Goal: Task Accomplishment & Management: Use online tool/utility

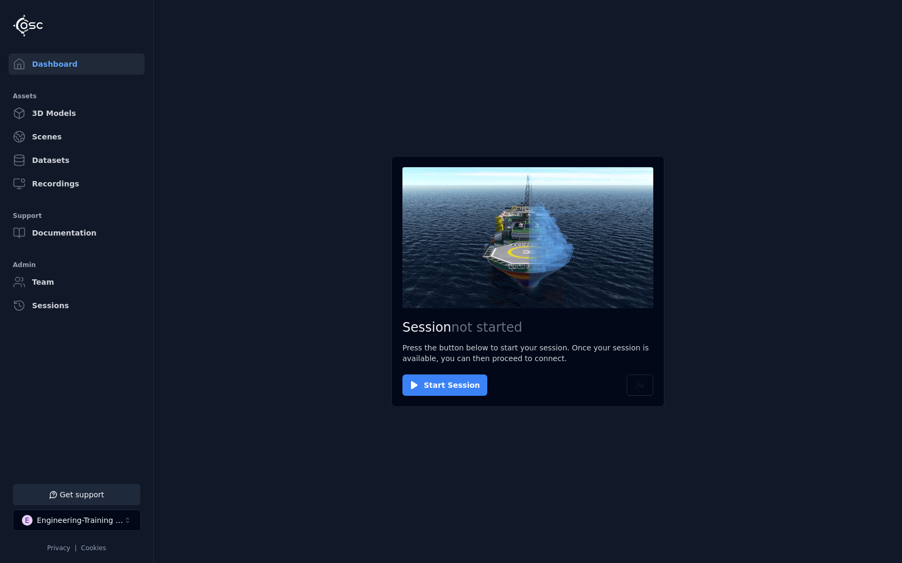
click at [454, 385] on button "Start Session" at bounding box center [444, 384] width 85 height 21
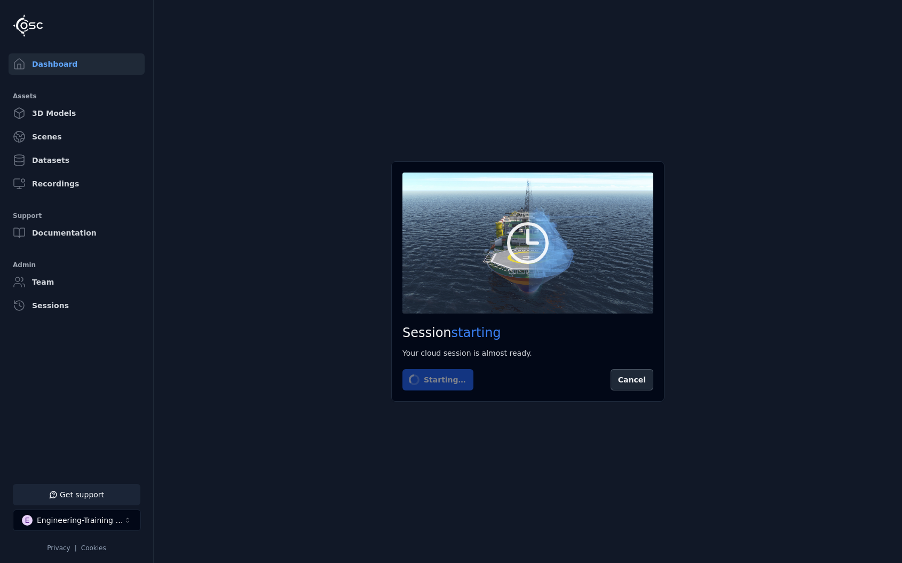
click at [94, 489] on button "Get support" at bounding box center [77, 494] width 128 height 21
click at [885, 14] on icon at bounding box center [889, 13] width 9 height 9
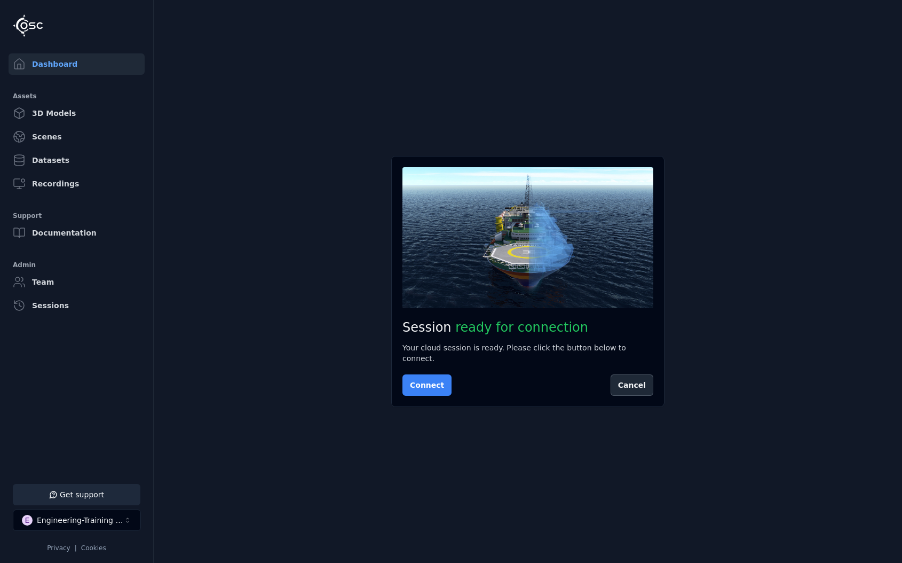
click at [423, 381] on button "Connect" at bounding box center [426, 384] width 49 height 21
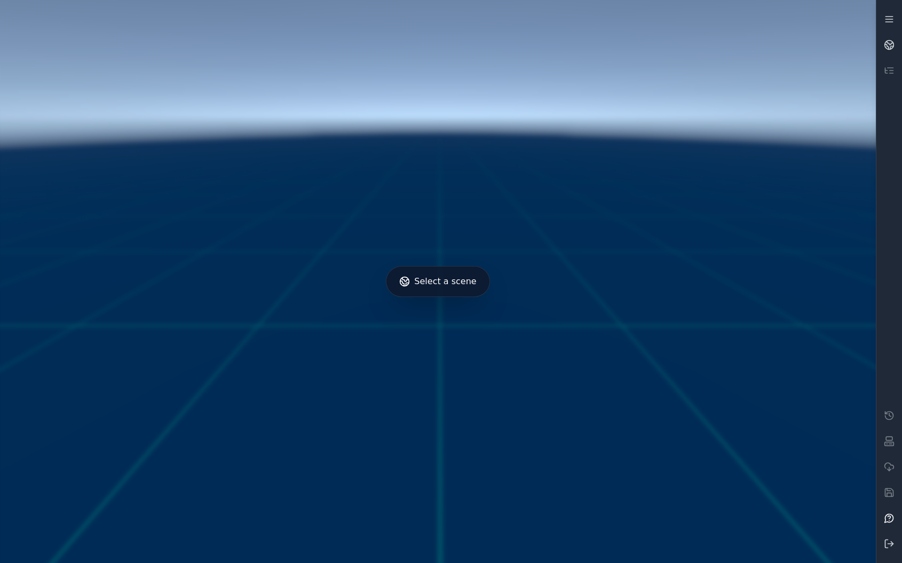
click at [886, 521] on icon at bounding box center [889, 517] width 9 height 9
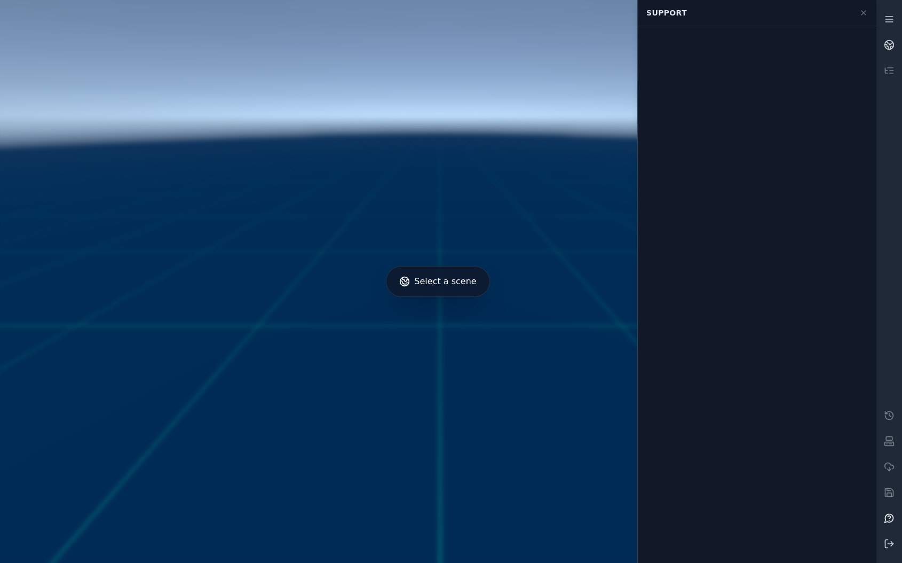
click at [886, 521] on icon at bounding box center [889, 517] width 9 height 9
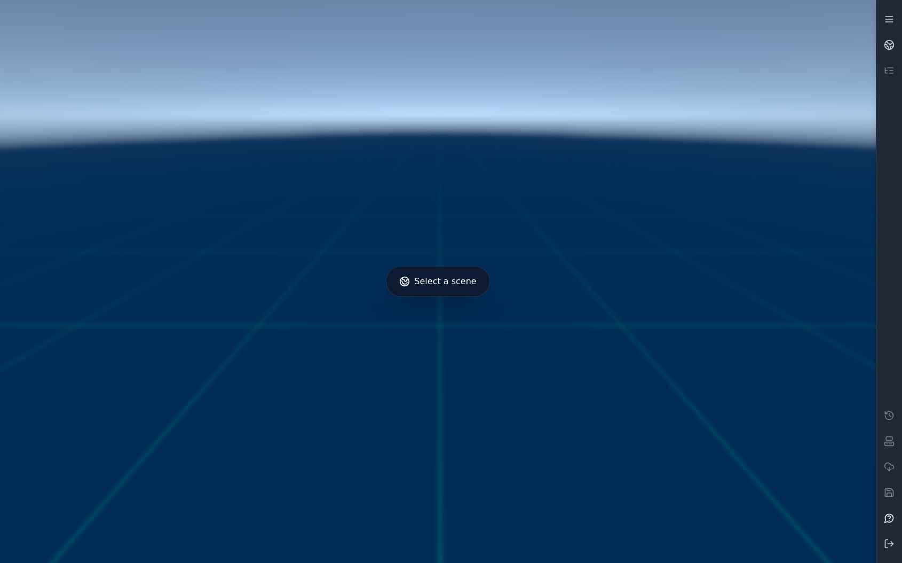
click at [890, 517] on icon at bounding box center [889, 517] width 3 height 3
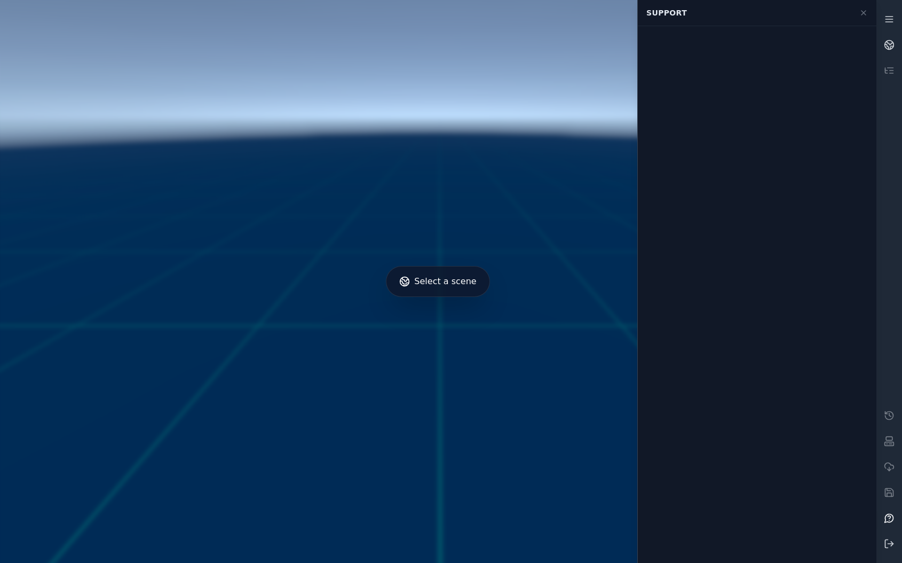
click at [890, 517] on icon at bounding box center [889, 517] width 3 height 3
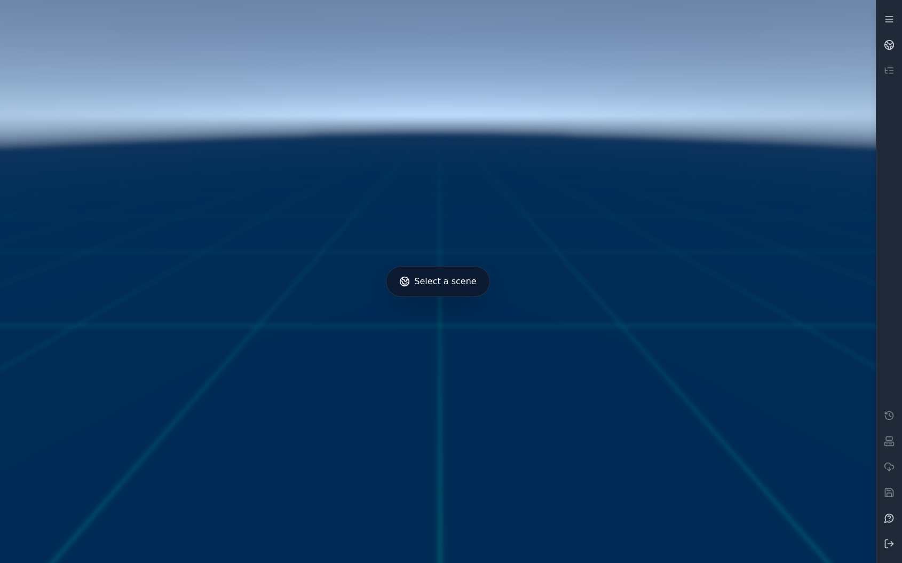
click at [462, 280] on div at bounding box center [438, 281] width 884 height 571
click at [891, 47] on icon at bounding box center [889, 44] width 11 height 11
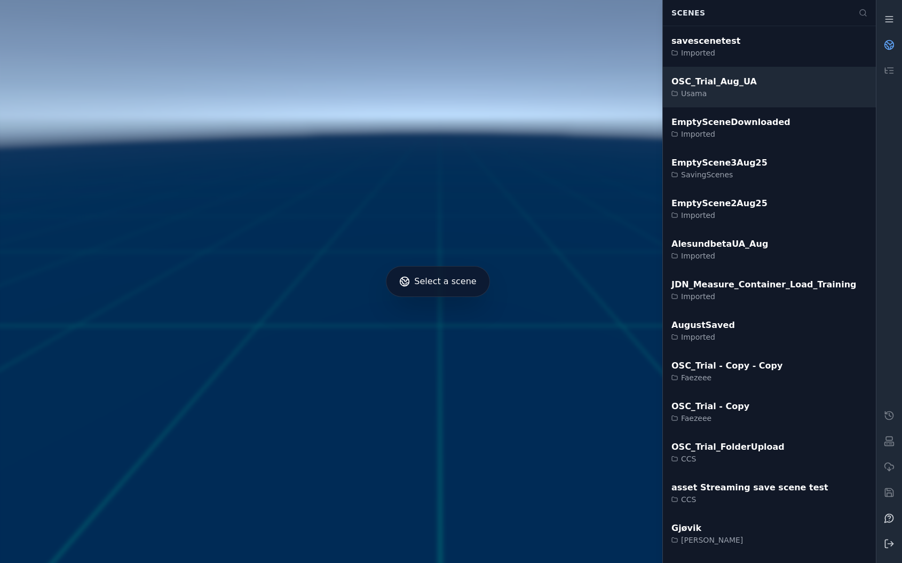
click at [779, 92] on div "OSC_Trial_Aug_UA Usama" at bounding box center [769, 87] width 213 height 41
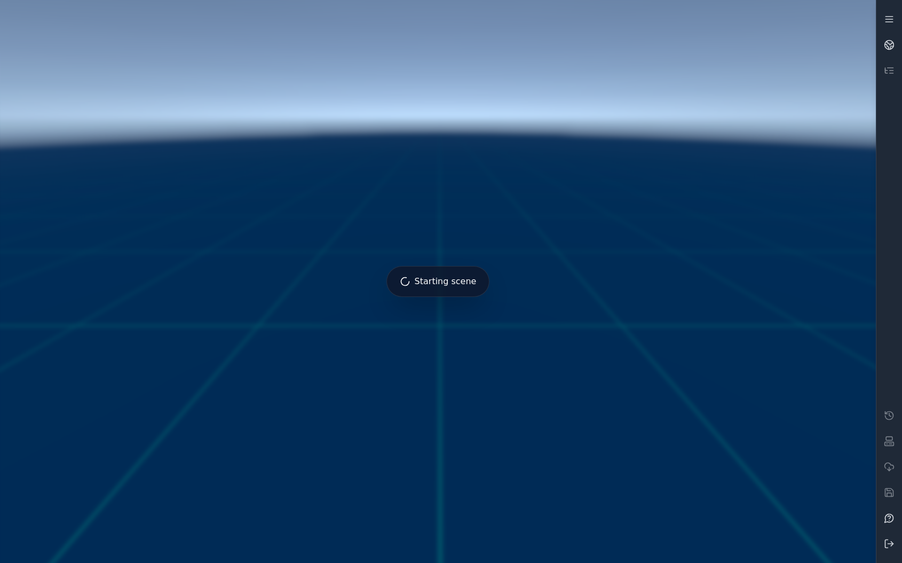
click at [892, 74] on icon at bounding box center [889, 70] width 11 height 11
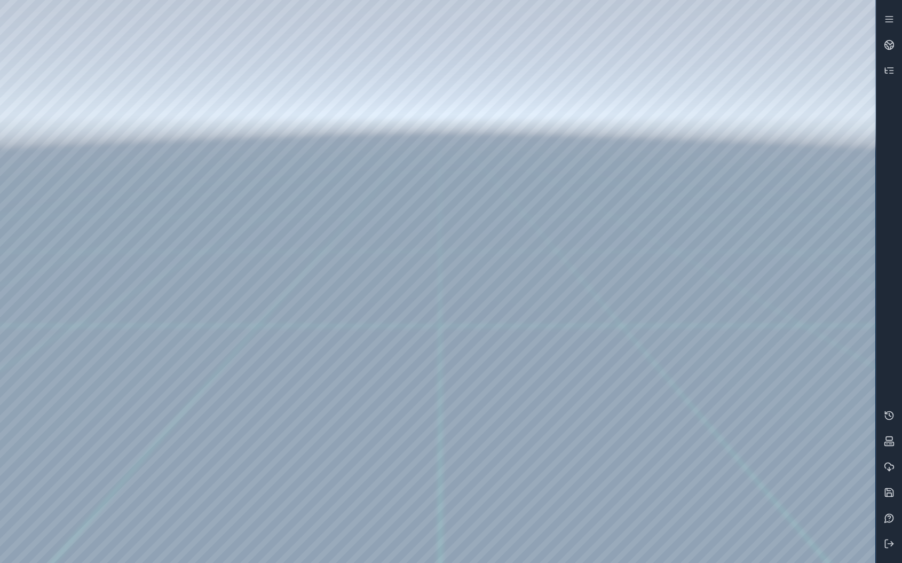
click at [860, 548] on div at bounding box center [437, 281] width 875 height 563
click at [889, 513] on icon at bounding box center [889, 517] width 11 height 11
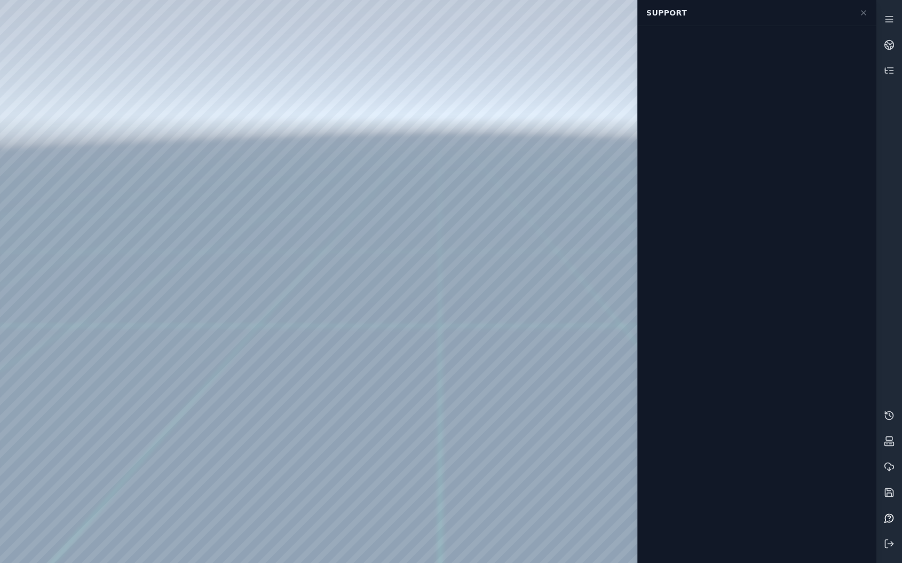
click at [889, 513] on icon at bounding box center [889, 517] width 11 height 11
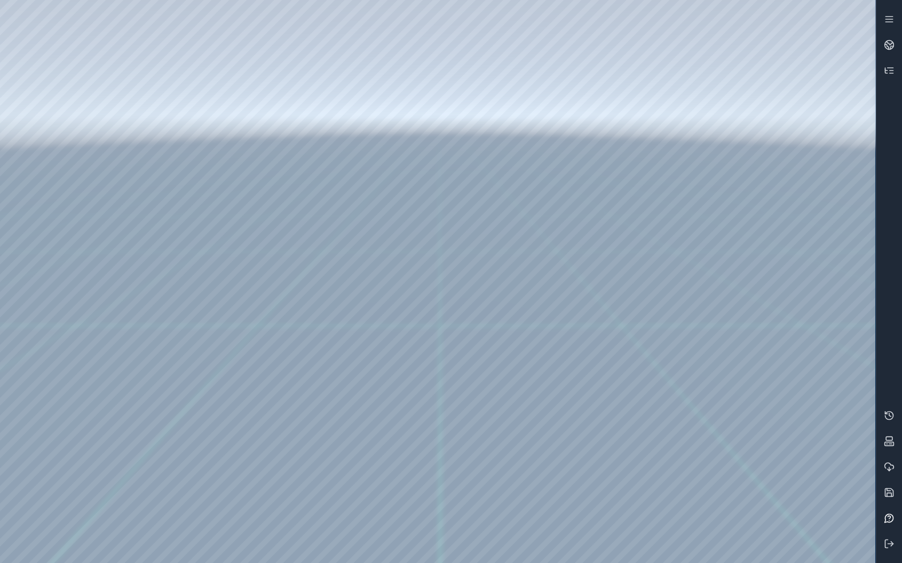
click at [893, 516] on icon at bounding box center [889, 517] width 9 height 9
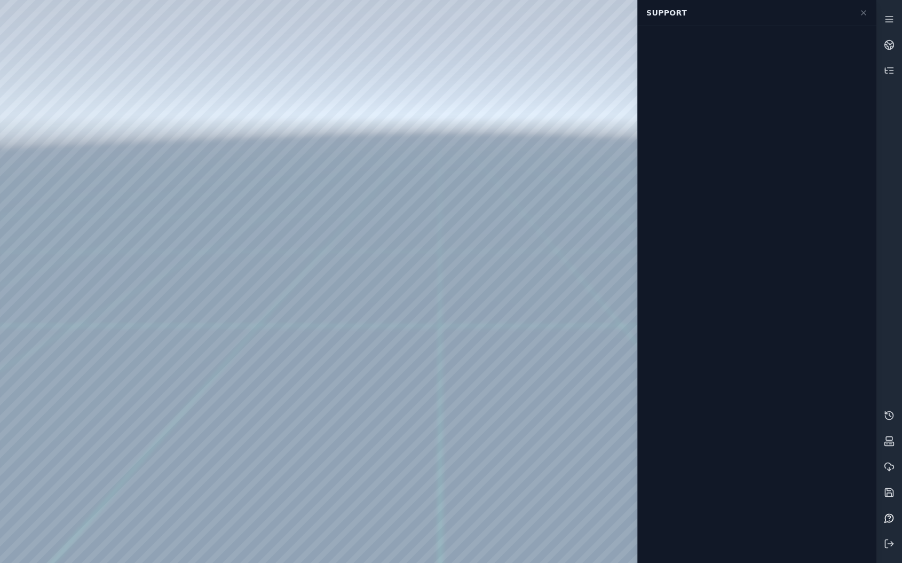
click at [893, 516] on icon at bounding box center [889, 517] width 11 height 11
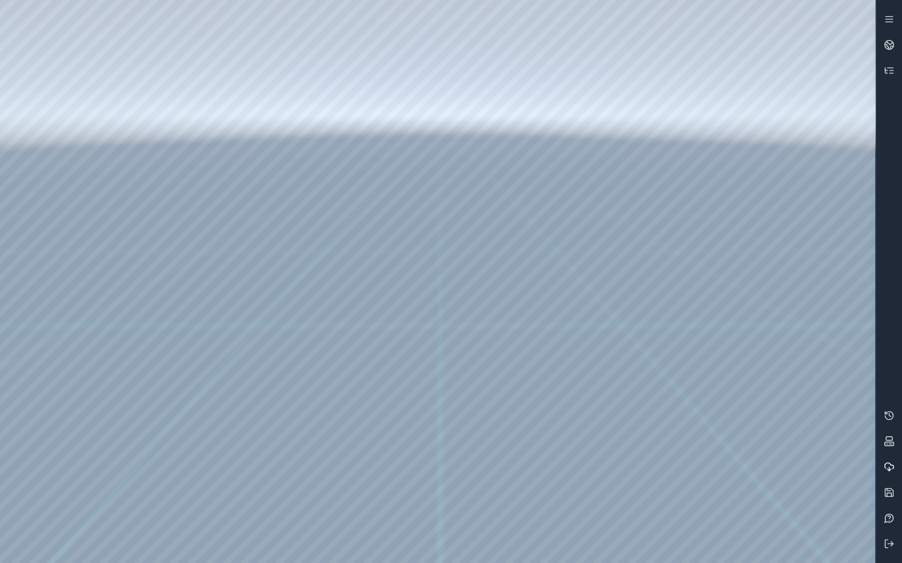
click at [890, 463] on icon at bounding box center [889, 466] width 11 height 11
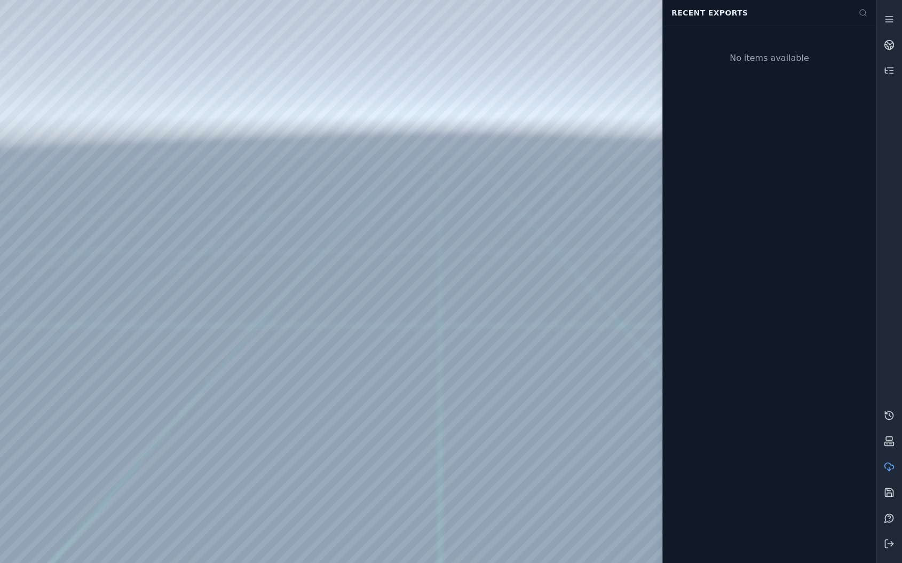
click at [890, 463] on icon at bounding box center [889, 466] width 11 height 11
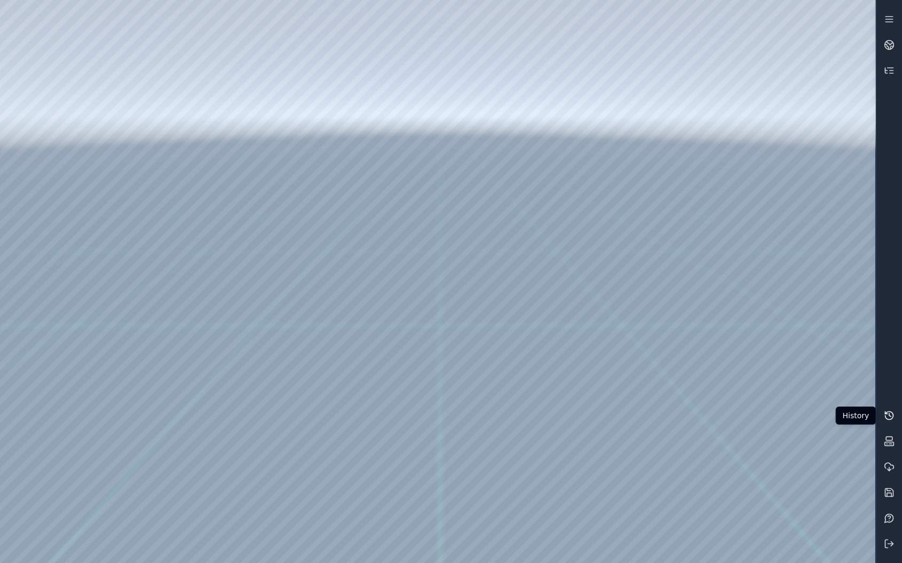
click at [891, 413] on icon at bounding box center [889, 415] width 11 height 11
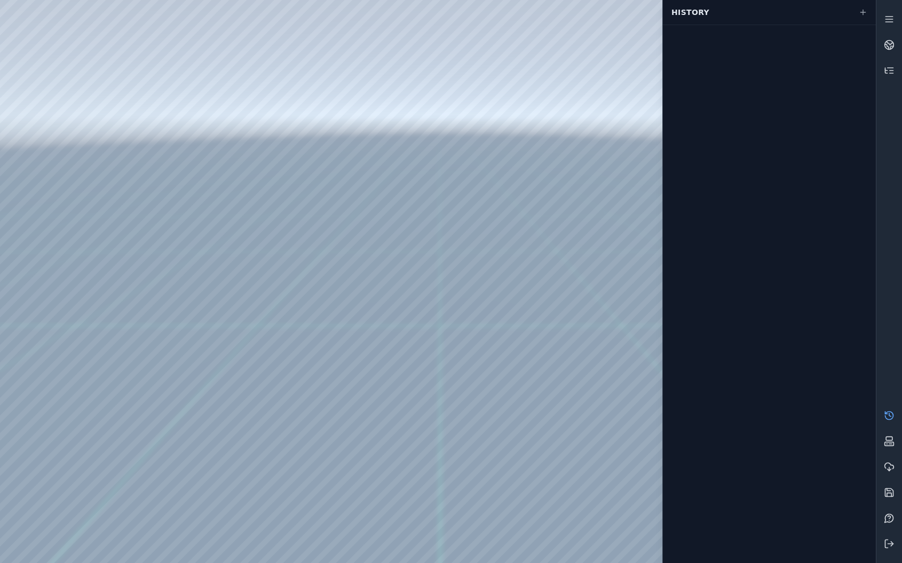
click at [891, 413] on icon at bounding box center [889, 415] width 11 height 11
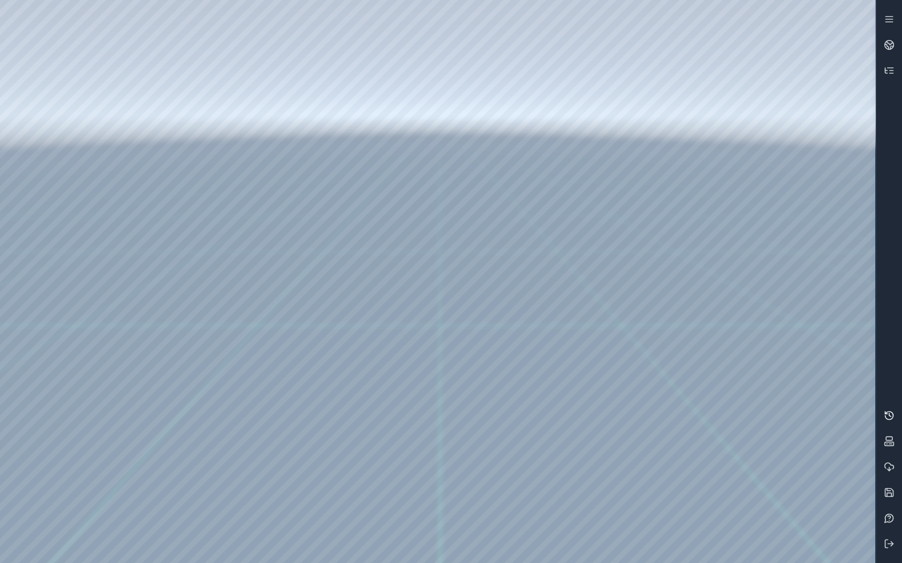
click at [891, 413] on icon at bounding box center [889, 415] width 11 height 11
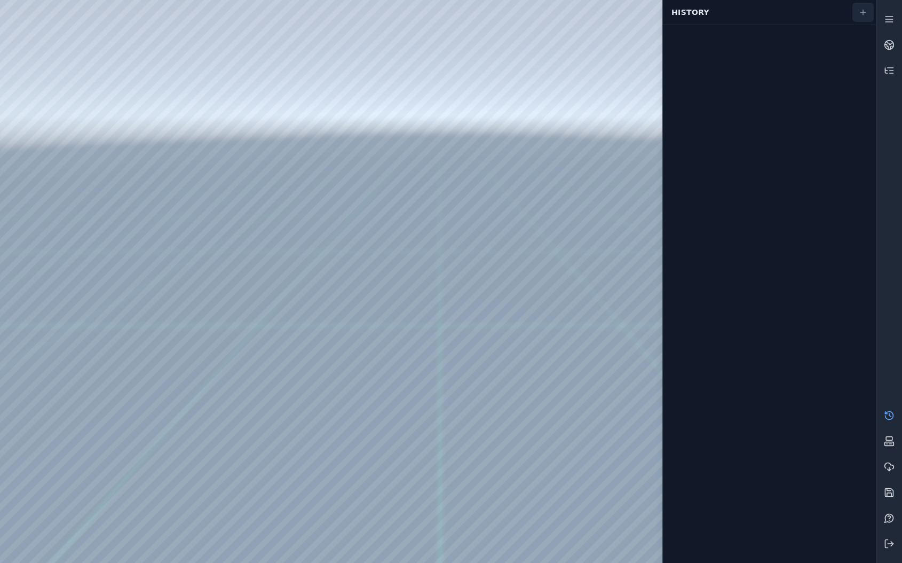
click at [854, 14] on button "button" at bounding box center [862, 12] width 21 height 19
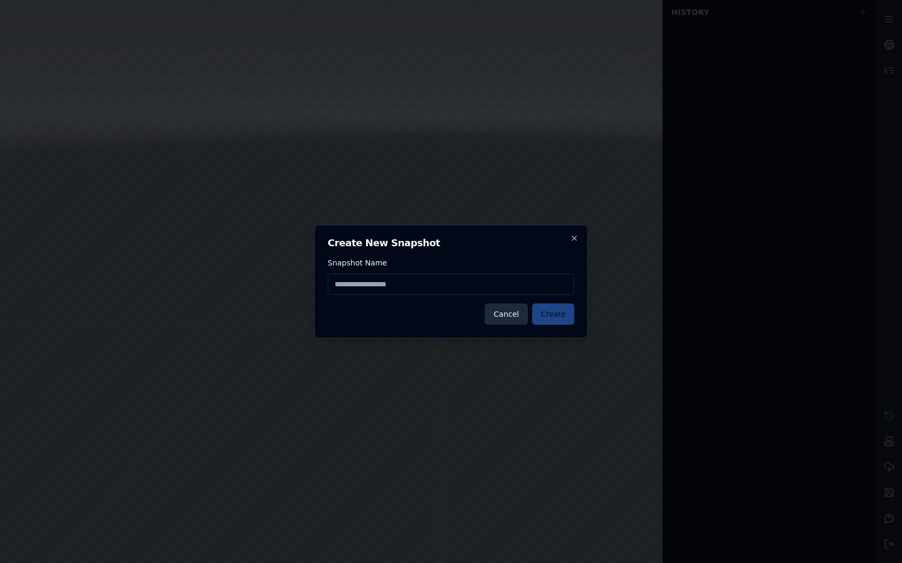
click at [505, 318] on button "Cancel" at bounding box center [506, 313] width 43 height 21
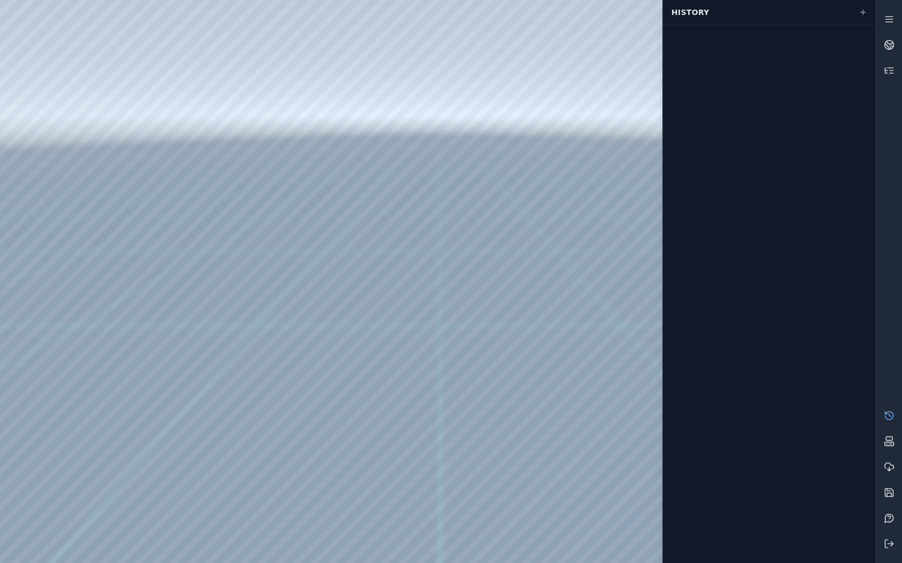
click at [888, 418] on icon at bounding box center [889, 415] width 11 height 11
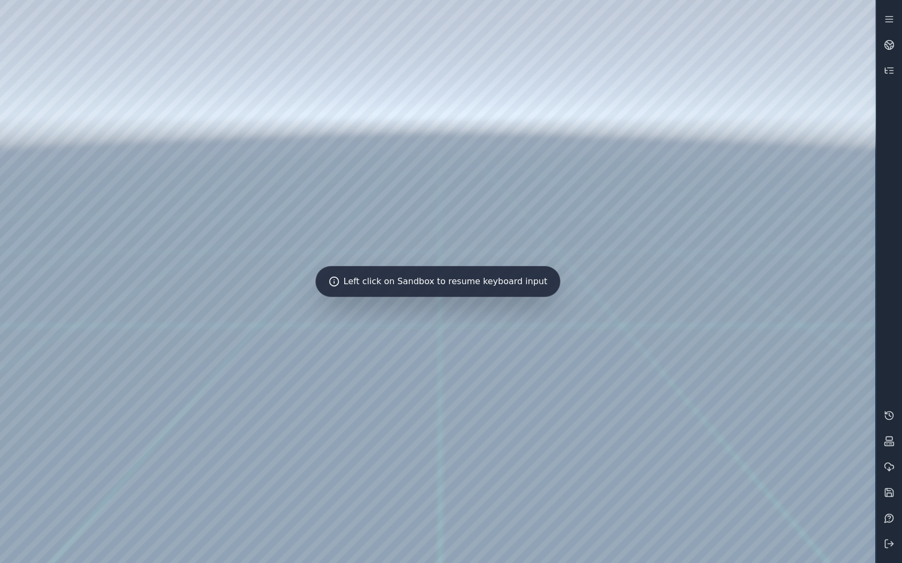
drag, startPoint x: 734, startPoint y: 441, endPoint x: 742, endPoint y: 450, distance: 12.5
click at [742, 450] on div at bounding box center [437, 281] width 875 height 563
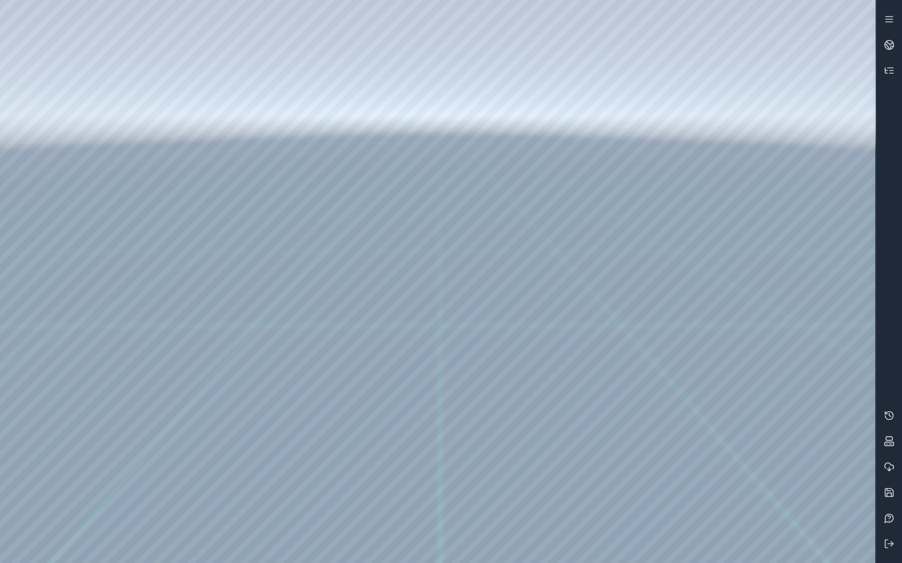
drag, startPoint x: 742, startPoint y: 450, endPoint x: 740, endPoint y: 489, distance: 38.5
drag, startPoint x: 740, startPoint y: 489, endPoint x: 785, endPoint y: 477, distance: 46.3
click at [894, 537] on button at bounding box center [889, 543] width 26 height 26
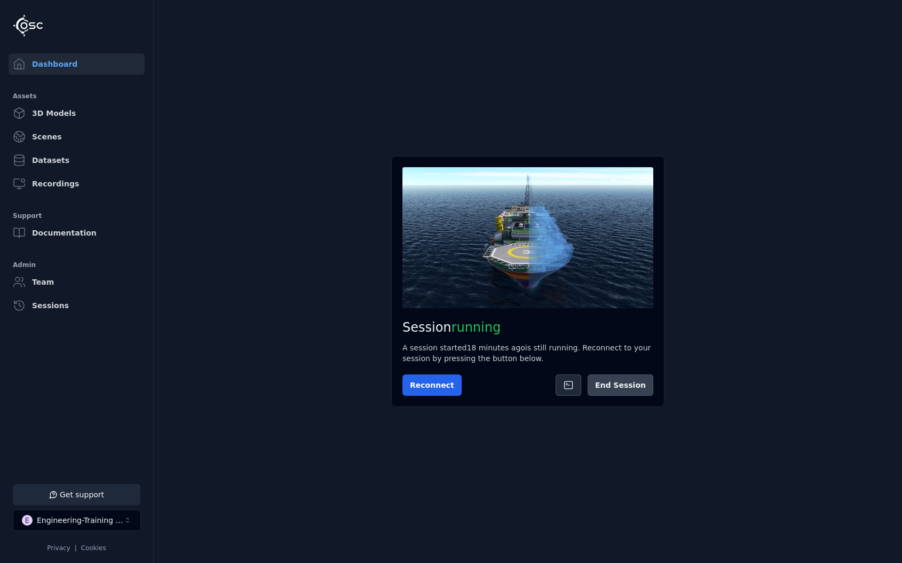
click at [637, 385] on button "End Session" at bounding box center [621, 384] width 66 height 21
